Goal: Book appointment/travel/reservation

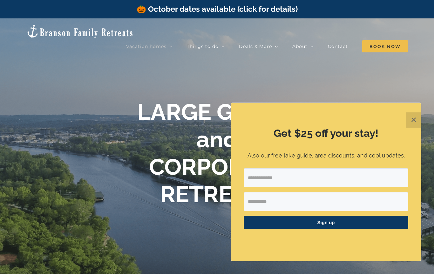
click at [407, 124] on button "✕" at bounding box center [413, 120] width 15 height 15
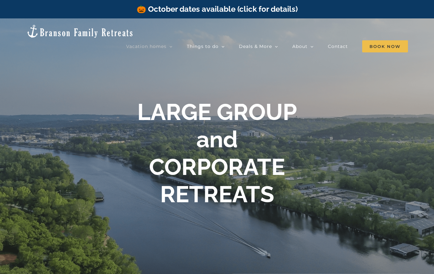
click at [289, 113] on h1 "LARGE GROUP and CORPORATE RETREATS" at bounding box center [217, 154] width 254 height 110
click at [380, 40] on span "Book Now" at bounding box center [385, 46] width 46 height 12
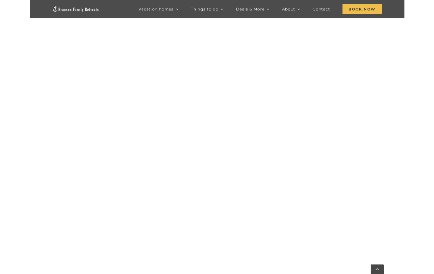
scroll to position [494, 0]
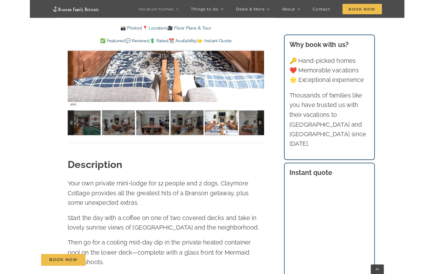
scroll to position [580, 0]
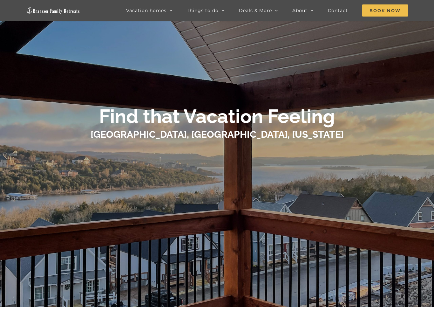
scroll to position [29, 0]
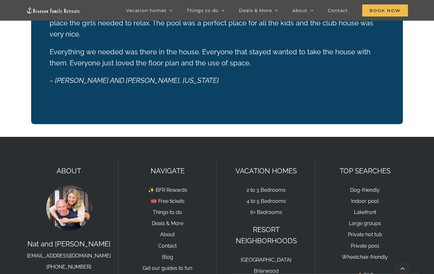
scroll to position [1492, 0]
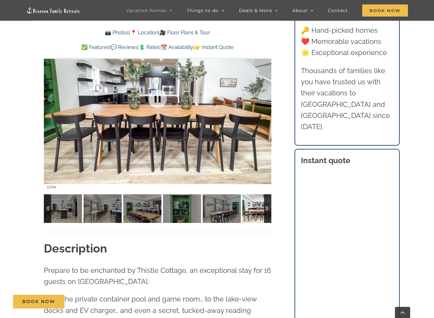
scroll to position [578, 0]
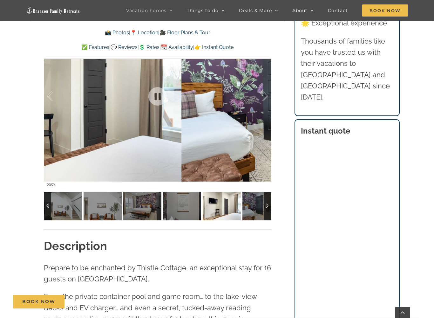
click at [259, 208] on img at bounding box center [261, 206] width 38 height 29
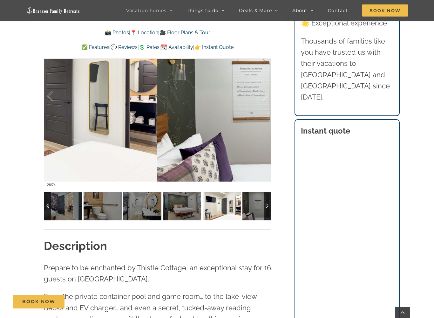
click at [254, 211] on img at bounding box center [261, 206] width 38 height 29
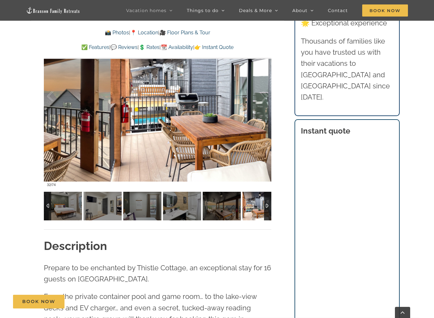
click at [260, 209] on img at bounding box center [261, 206] width 38 height 29
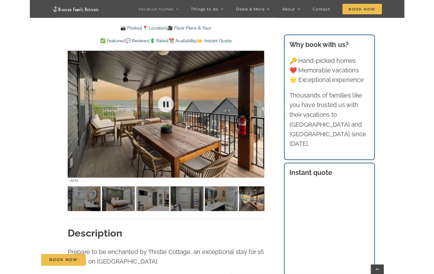
scroll to position [509, 0]
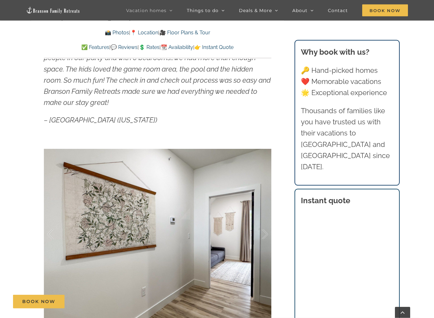
scroll to position [441, 0]
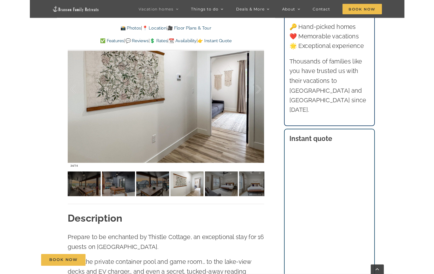
scroll to position [570, 0]
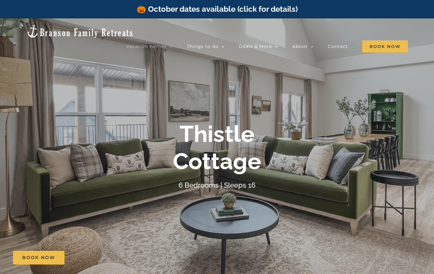
click at [276, 188] on div "6 Bedrooms | Sleeps 16" at bounding box center [217, 185] width 254 height 11
click at [274, 195] on div at bounding box center [217, 155] width 434 height 274
click at [187, 220] on div at bounding box center [217, 155] width 434 height 274
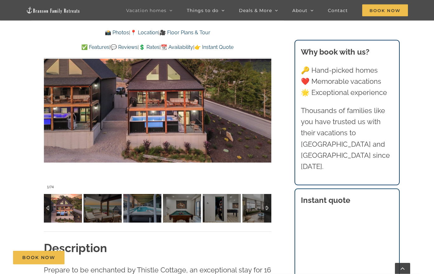
scroll to position [575, 0]
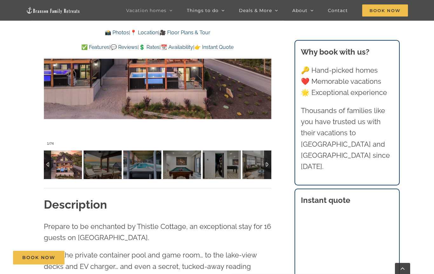
click at [101, 209] on strong "Description" at bounding box center [75, 204] width 63 height 13
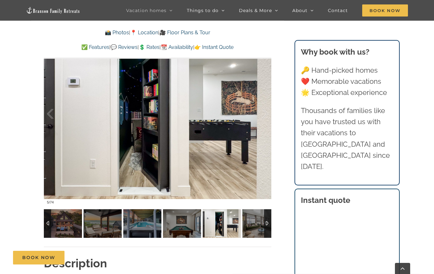
scroll to position [517, 0]
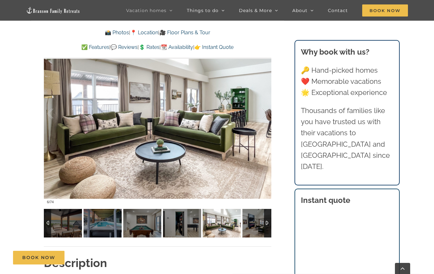
click at [258, 225] on img at bounding box center [261, 223] width 38 height 29
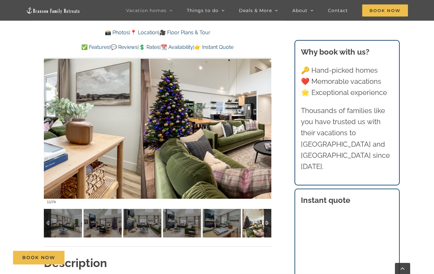
click at [254, 226] on img at bounding box center [261, 223] width 38 height 29
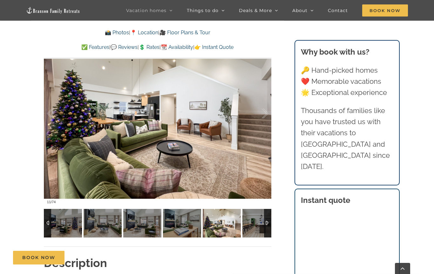
click at [255, 223] on img at bounding box center [261, 223] width 38 height 29
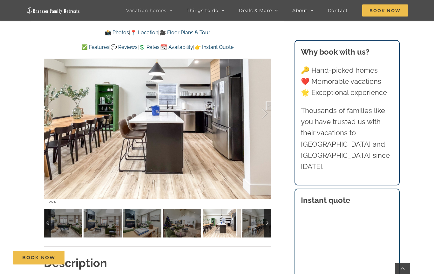
click at [258, 222] on img at bounding box center [261, 223] width 38 height 29
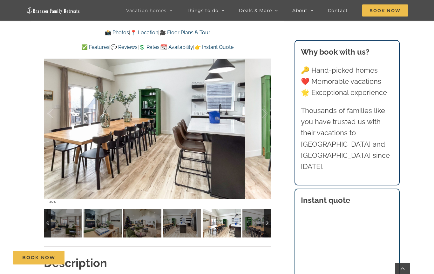
click at [258, 224] on img at bounding box center [261, 223] width 38 height 29
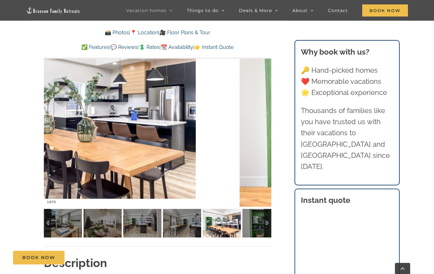
click at [257, 223] on img at bounding box center [261, 223] width 38 height 29
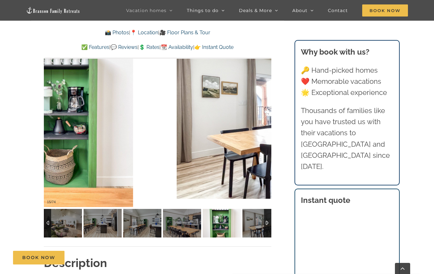
click at [251, 224] on img at bounding box center [261, 223] width 38 height 29
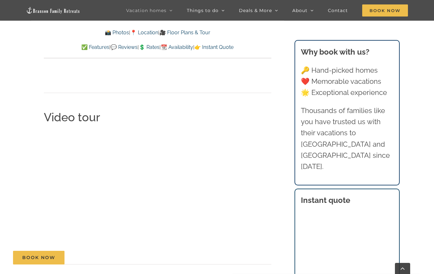
scroll to position [2151, 0]
